Goal: Information Seeking & Learning: Compare options

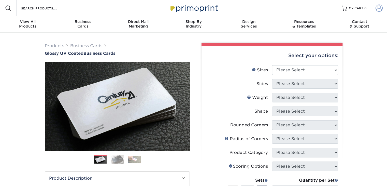
click at [379, 10] on span at bounding box center [379, 8] width 7 height 7
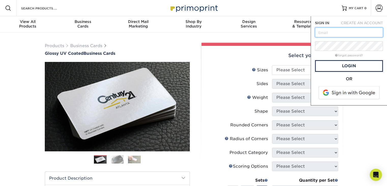
click at [337, 32] on input "text" at bounding box center [349, 33] width 68 height 10
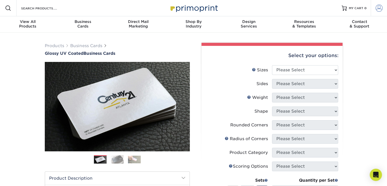
click at [378, 8] on span at bounding box center [379, 8] width 7 height 7
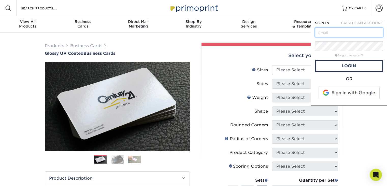
type input "[PERSON_NAME][EMAIL_ADDRESS][DOMAIN_NAME]"
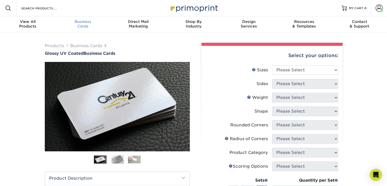
click at [79, 23] on span "Business" at bounding box center [82, 21] width 55 height 5
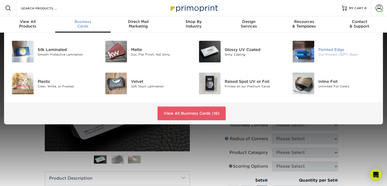
click at [321, 52] on div "Our Thickest (32PT) Stock" at bounding box center [348, 54] width 59 height 4
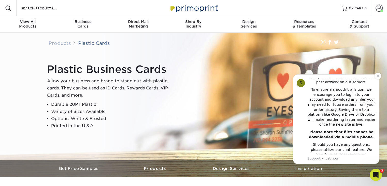
scroll to position [114, 0]
click at [379, 77] on icon "Dismiss notification" at bounding box center [378, 75] width 3 height 3
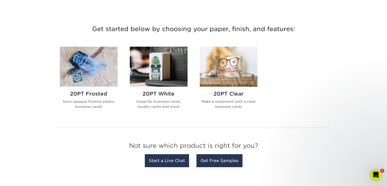
scroll to position [178, 0]
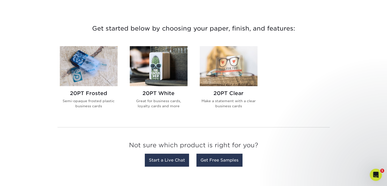
click at [236, 69] on img at bounding box center [229, 66] width 58 height 40
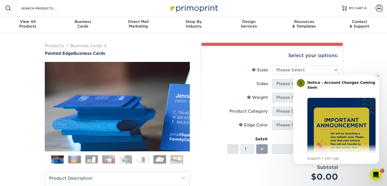
click at [380, 75] on button "Dismiss notification" at bounding box center [378, 76] width 7 height 7
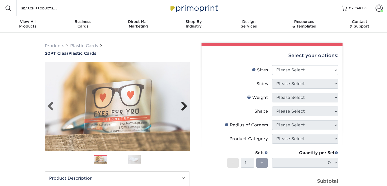
click at [183, 105] on link "Next" at bounding box center [182, 106] width 10 height 10
